Goal: Check status: Check status

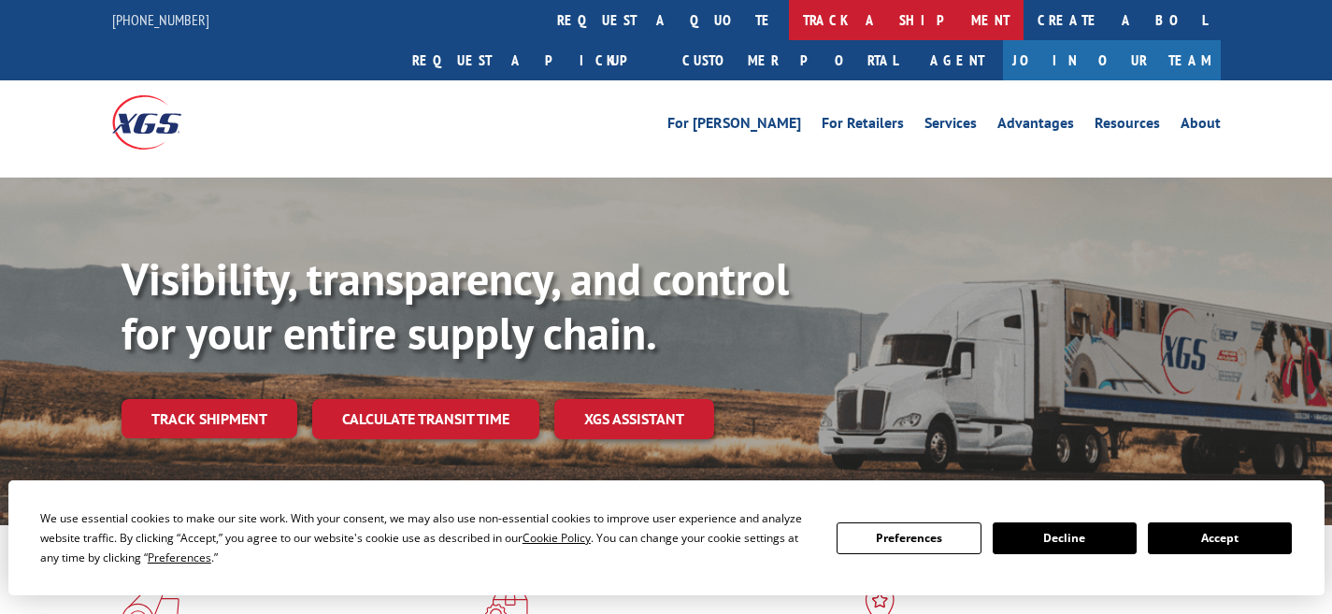
click at [789, 22] on link "track a shipment" at bounding box center [906, 20] width 235 height 40
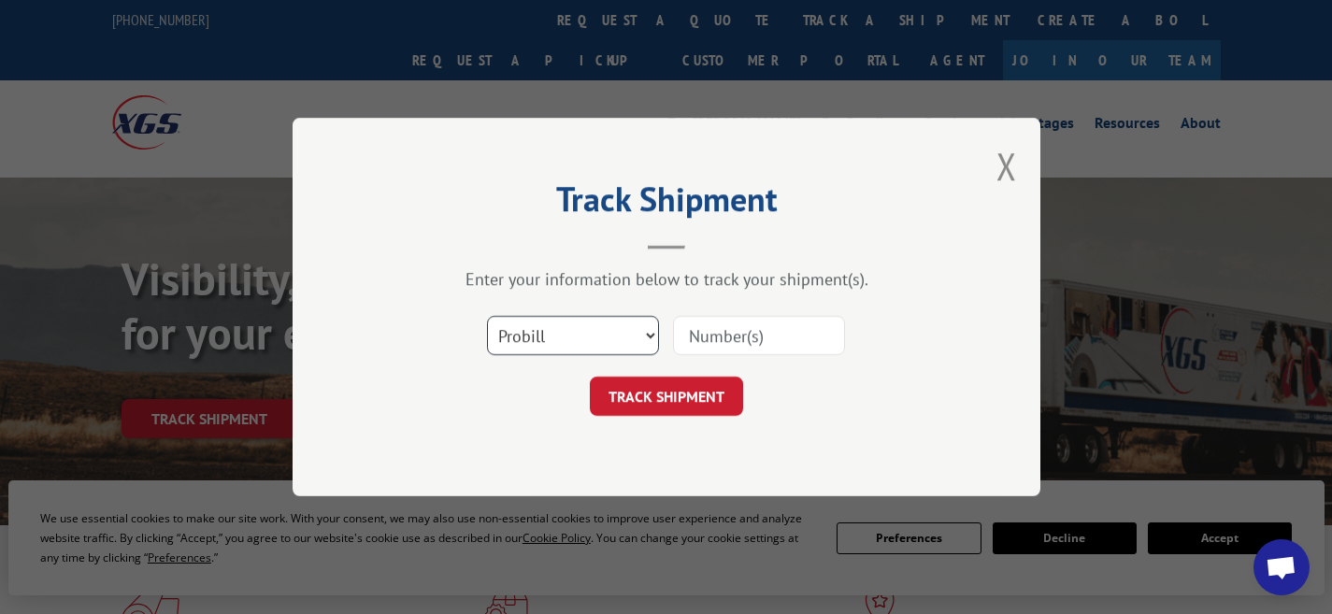
click at [646, 336] on select "Select category... Probill BOL PO" at bounding box center [573, 335] width 172 height 39
select select "bol"
click at [487, 316] on select "Select category... Probill BOL PO" at bounding box center [573, 335] width 172 height 39
click at [751, 333] on input at bounding box center [759, 335] width 172 height 39
type input "0910994"
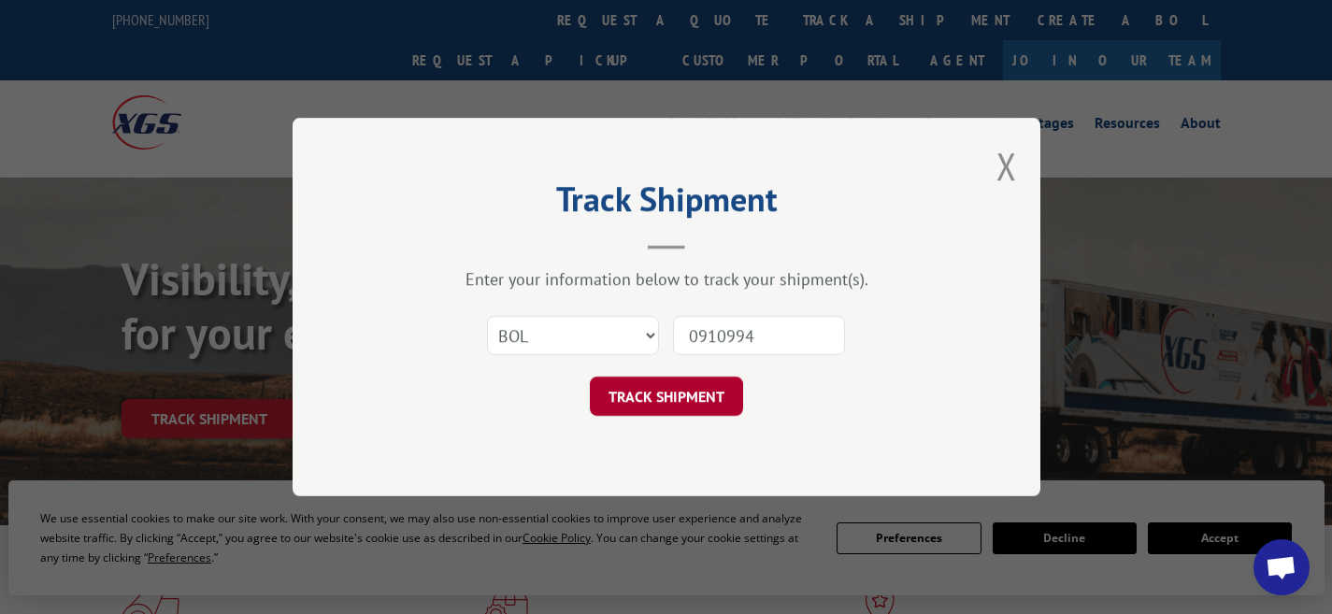
click at [694, 394] on button "TRACK SHIPMENT" at bounding box center [666, 396] width 153 height 39
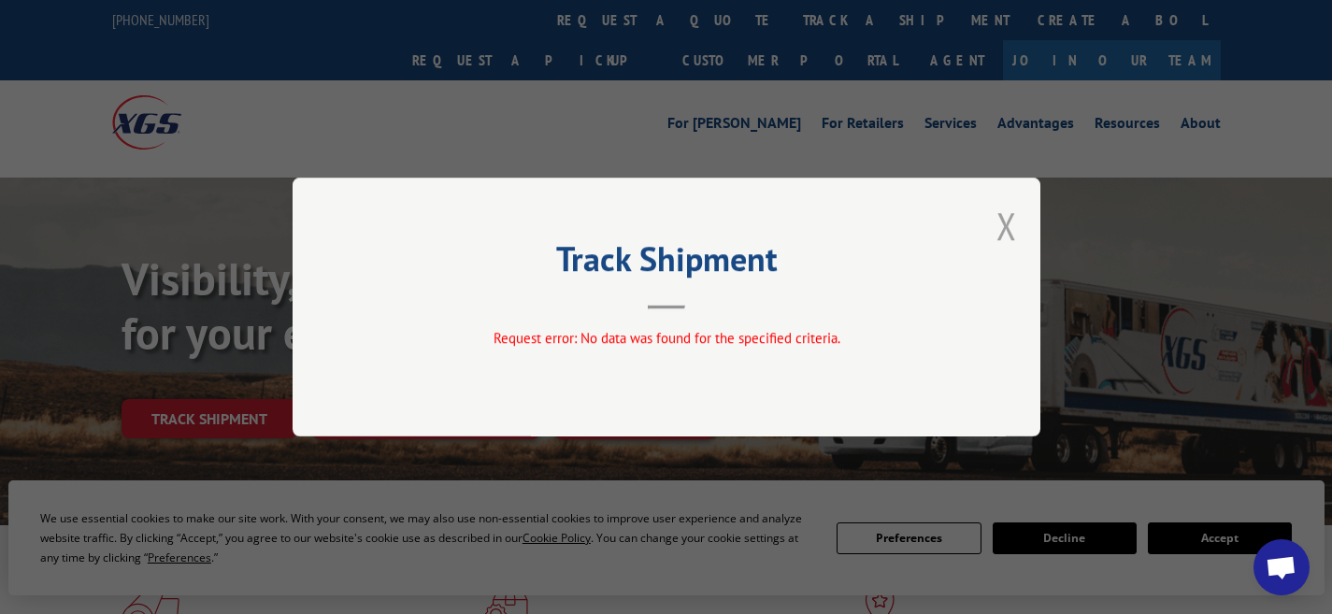
click at [1007, 226] on button "Close modal" at bounding box center [1006, 226] width 21 height 50
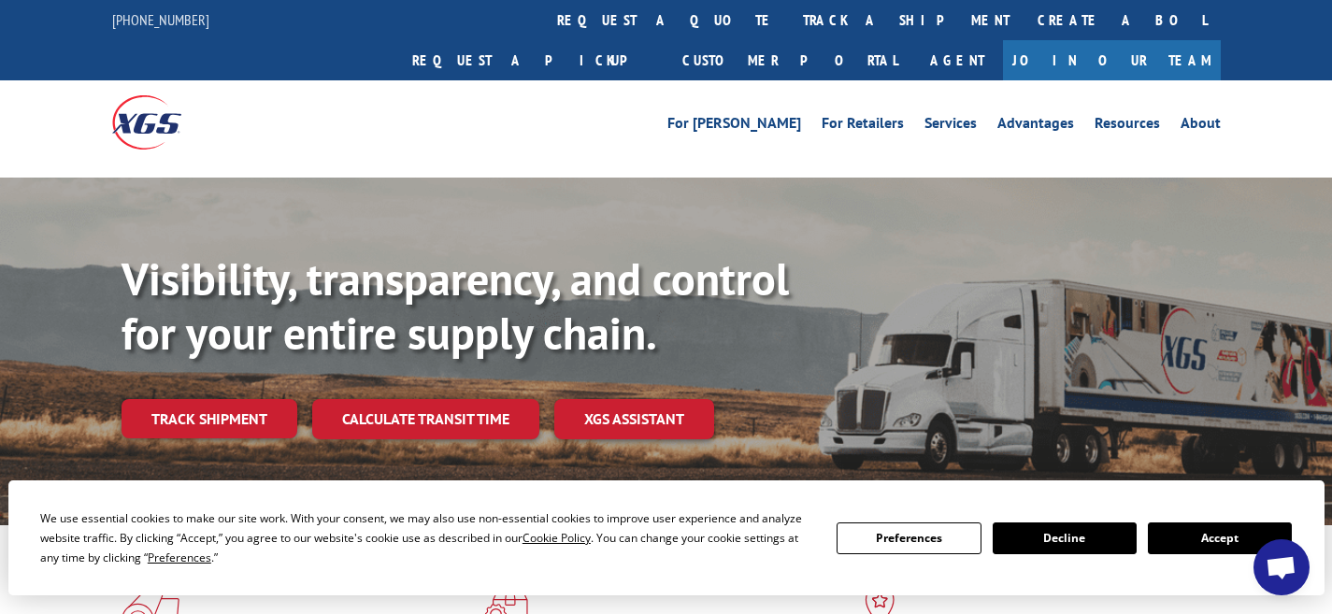
click at [1007, 252] on div "Visibility, transparency, and control for your entire supply chain. Track shipm…" at bounding box center [727, 382] width 1210 height 261
